Goal: Task Accomplishment & Management: Use online tool/utility

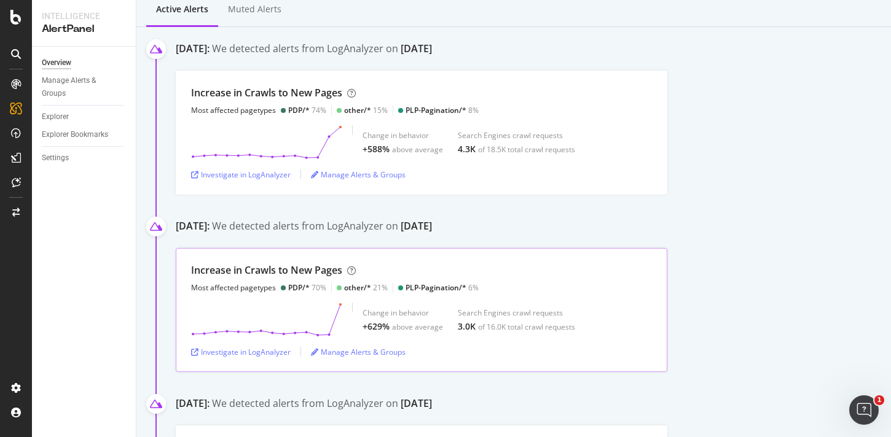
scroll to position [105, 0]
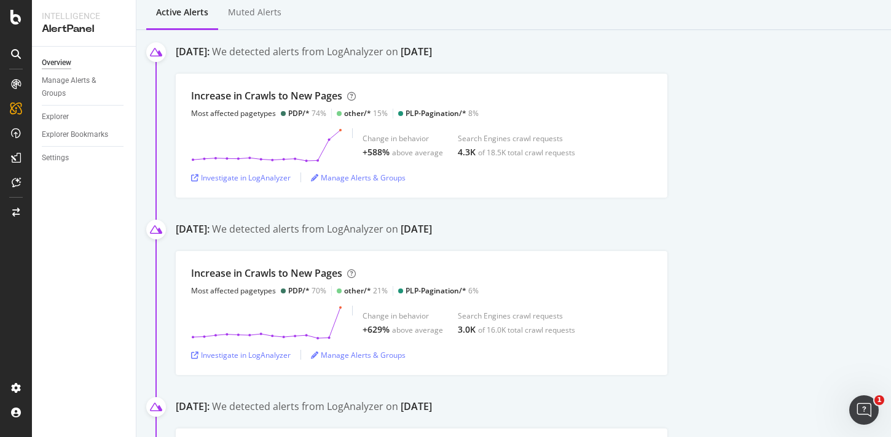
click at [765, 135] on div "Increase in [GEOGRAPHIC_DATA] to New Pages Most affected pagetypes PDP/* 74% ot…" at bounding box center [533, 136] width 715 height 124
